Goal: Find specific page/section: Find specific page/section

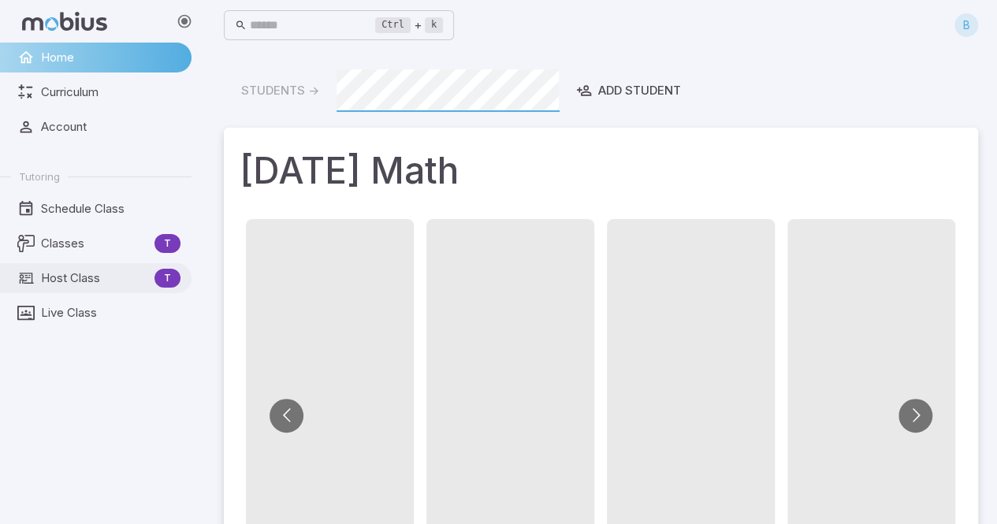
click at [65, 264] on link "Host Class T" at bounding box center [96, 278] width 192 height 30
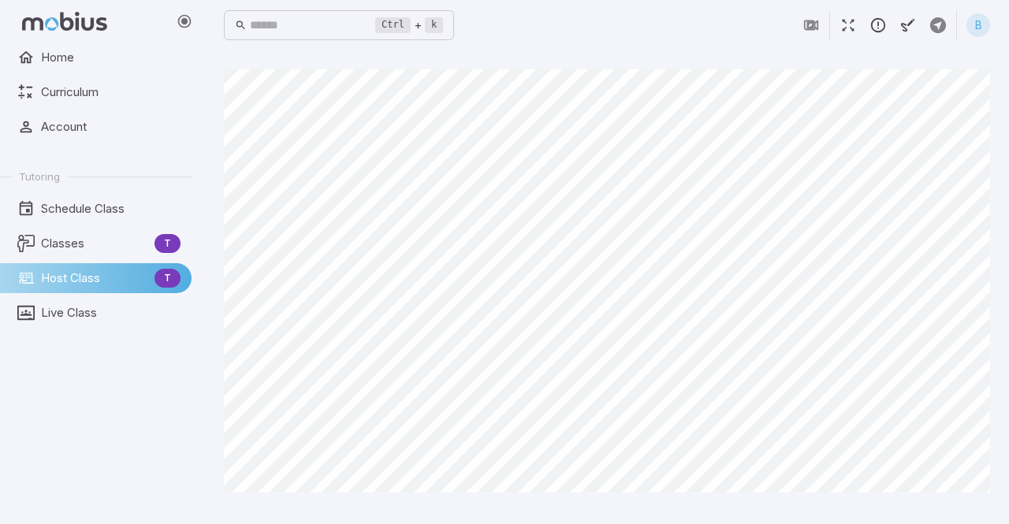
click at [769, 166] on body "Home Curriculum Account Tutoring Schedule Class Classes T Host Class T Live Cla…" at bounding box center [504, 262] width 1009 height 524
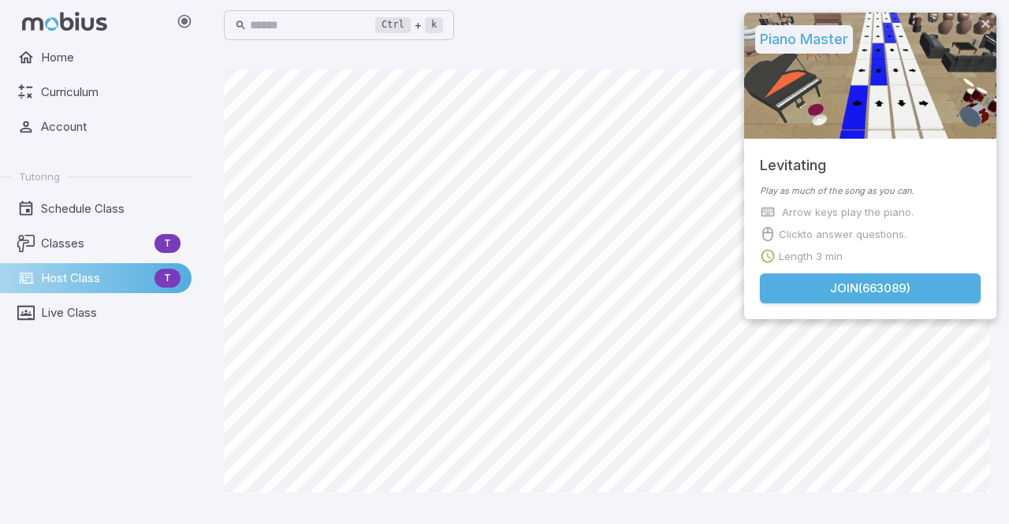
click at [746, 167] on div "Piano Master Levitating Play as much of the song as you can. Arrow keys play th…" at bounding box center [870, 172] width 252 height 319
click at [746, 167] on div "Levitating" at bounding box center [870, 162] width 252 height 46
